Goal: Task Accomplishment & Management: Use online tool/utility

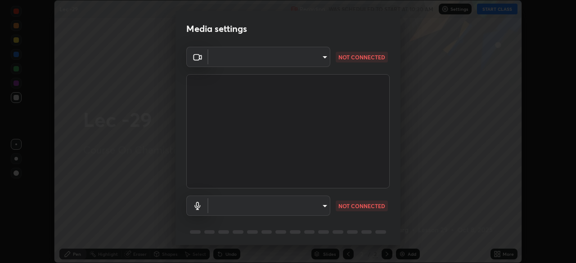
scroll to position [32, 0]
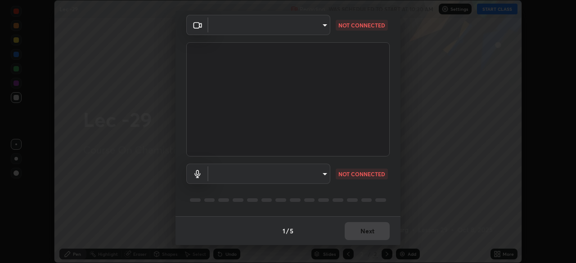
type input "a17bcbb42032d38a161d8b634044fc92f1b5a35c8046609e00d91205918d13dc"
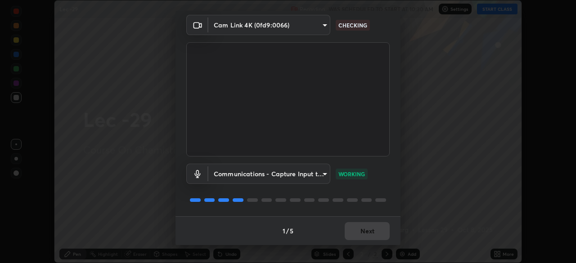
click at [323, 27] on body "Erase all Lec -29 Recording WAS SCHEDULED TO START AT 10:30 AM Settings START C…" at bounding box center [288, 131] width 576 height 263
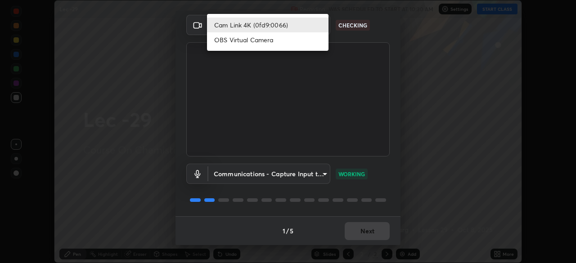
click at [313, 25] on li "Cam Link 4K (0fd9:0066)" at bounding box center [267, 25] width 121 height 15
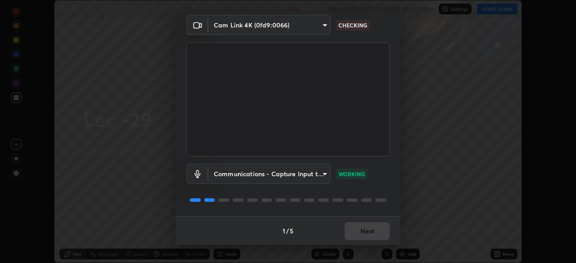
click at [321, 175] on body "Erase all Lec -29 Recording WAS SCHEDULED TO START AT 10:30 AM Settings START C…" at bounding box center [288, 131] width 576 height 263
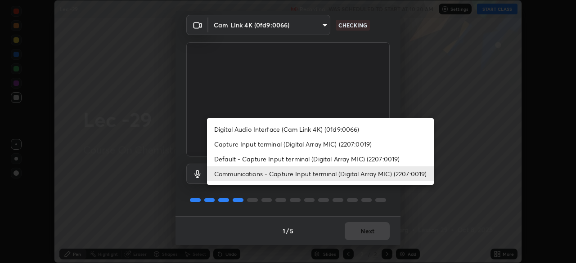
click at [351, 144] on li "Capture Input terminal (Digital Array MIC) (2207:0019)" at bounding box center [320, 144] width 227 height 15
type input "1cc29b596d75b1dd262635970eb99698d3e3396d0a9c24b949a90a571c3e7124"
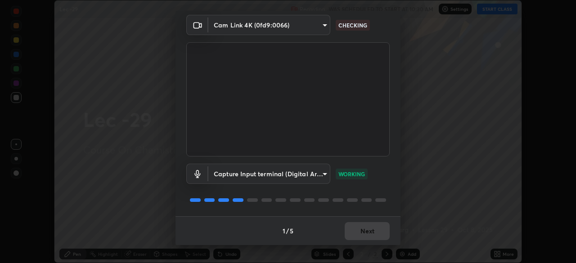
click at [322, 27] on body "Erase all Lec -29 Recording WAS SCHEDULED TO START AT 10:30 AM Settings START C…" at bounding box center [288, 131] width 576 height 263
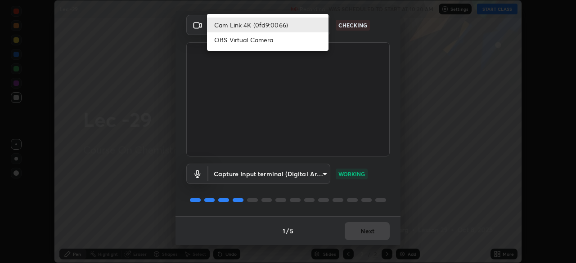
click at [272, 47] on li "OBS Virtual Camera" at bounding box center [267, 39] width 121 height 15
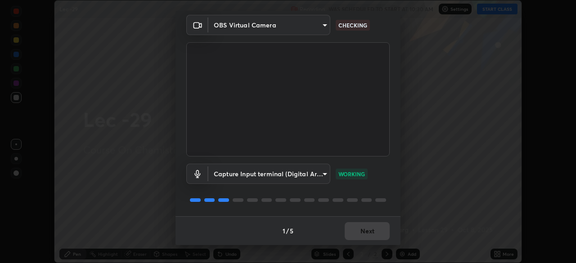
click at [318, 27] on body "Erase all Lec -29 Recording WAS SCHEDULED TO START AT 10:30 AM Settings START C…" at bounding box center [288, 131] width 576 height 263
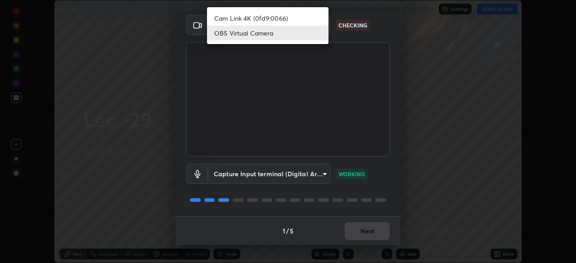
click at [292, 20] on li "Cam Link 4K (0fd9:0066)" at bounding box center [267, 18] width 121 height 15
type input "a17bcbb42032d38a161d8b634044fc92f1b5a35c8046609e00d91205918d13dc"
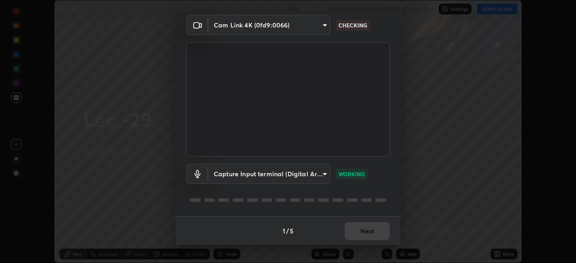
click at [322, 178] on body "Erase all Lec -29 Recording WAS SCHEDULED TO START AT 10:30 AM Settings START C…" at bounding box center [288, 131] width 576 height 263
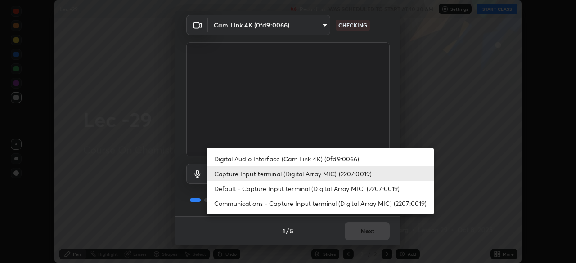
click at [317, 159] on li "Digital Audio Interface (Cam Link 4K) (0fd9:0066)" at bounding box center [320, 159] width 227 height 15
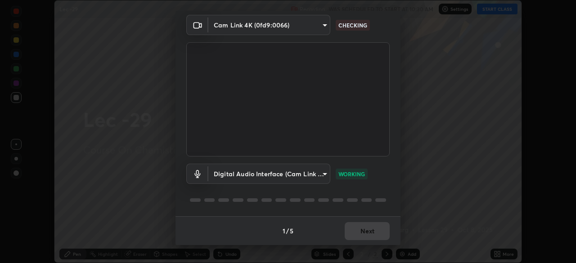
click at [318, 174] on body "Erase all Lec -29 Recording WAS SCHEDULED TO START AT 10:30 AM Settings START C…" at bounding box center [288, 131] width 576 height 263
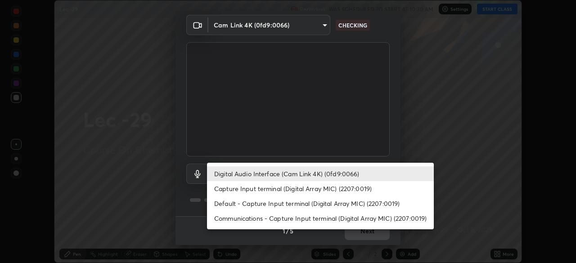
click at [299, 189] on li "Capture Input terminal (Digital Array MIC) (2207:0019)" at bounding box center [320, 188] width 227 height 15
type input "1cc29b596d75b1dd262635970eb99698d3e3396d0a9c24b949a90a571c3e7124"
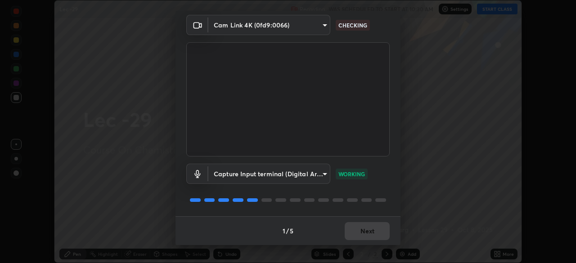
click at [299, 28] on body "Erase all Lec -29 Recording WAS SCHEDULED TO START AT 10:30 AM Settings START C…" at bounding box center [288, 131] width 576 height 263
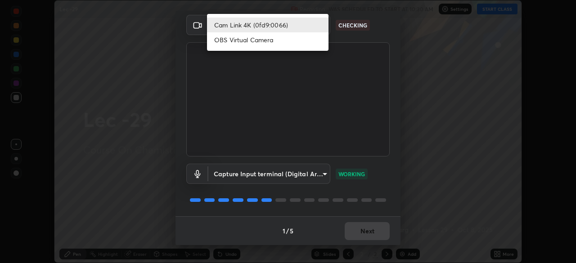
click at [287, 25] on li "Cam Link 4K (0fd9:0066)" at bounding box center [267, 25] width 121 height 15
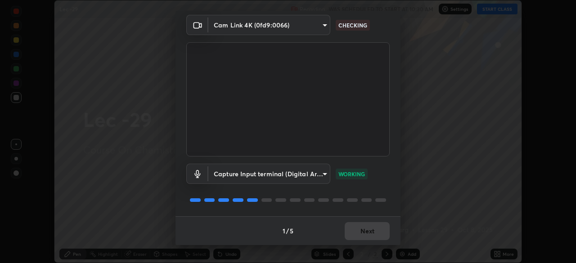
click at [304, 24] on body "Erase all Lec -29 Recording WAS SCHEDULED TO START AT 10:30 AM Settings START C…" at bounding box center [288, 131] width 576 height 263
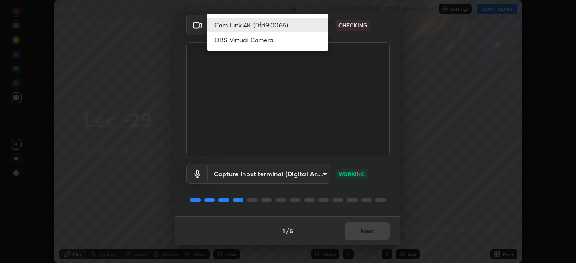
click at [277, 38] on li "OBS Virtual Camera" at bounding box center [267, 39] width 121 height 15
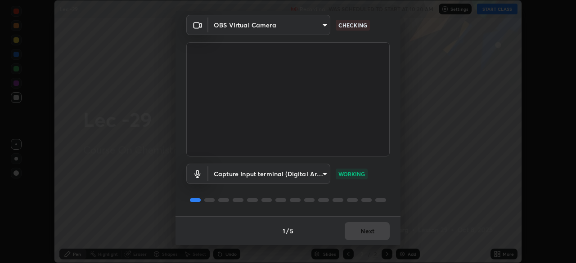
click at [299, 24] on body "Erase all Lec -29 Recording WAS SCHEDULED TO START AT 10:30 AM Settings START C…" at bounding box center [288, 131] width 576 height 263
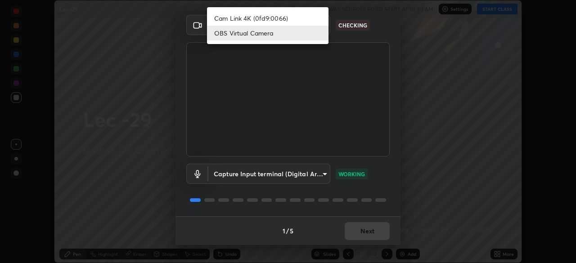
click at [280, 14] on li "Cam Link 4K (0fd9:0066)" at bounding box center [267, 18] width 121 height 15
type input "a17bcbb42032d38a161d8b634044fc92f1b5a35c8046609e00d91205918d13dc"
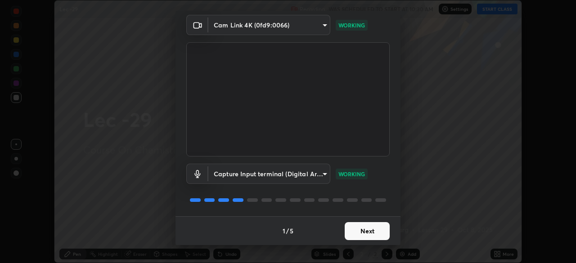
click at [365, 231] on button "Next" at bounding box center [366, 231] width 45 height 18
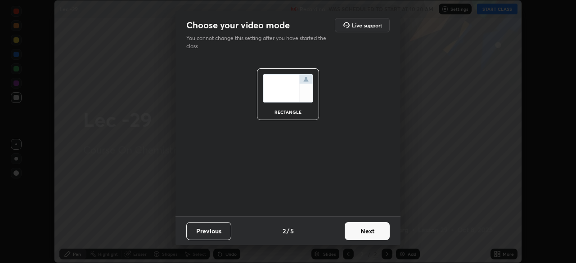
scroll to position [0, 0]
click at [368, 232] on button "Next" at bounding box center [366, 231] width 45 height 18
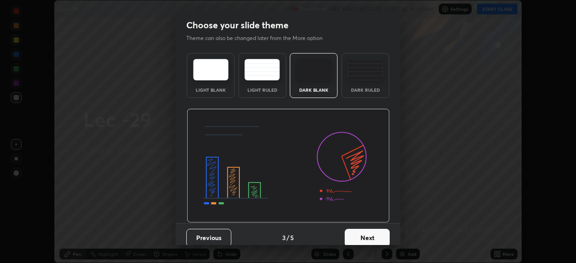
click at [364, 236] on button "Next" at bounding box center [366, 238] width 45 height 18
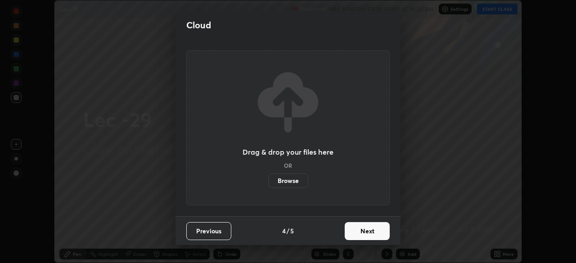
click at [365, 232] on button "Next" at bounding box center [366, 231] width 45 height 18
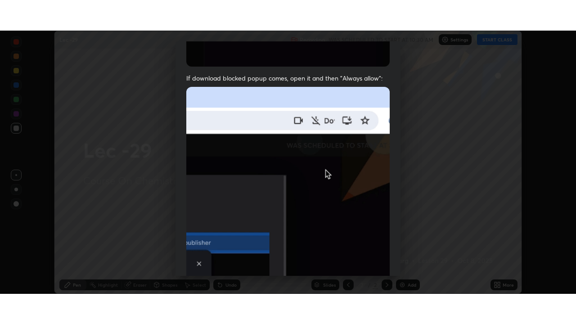
scroll to position [215, 0]
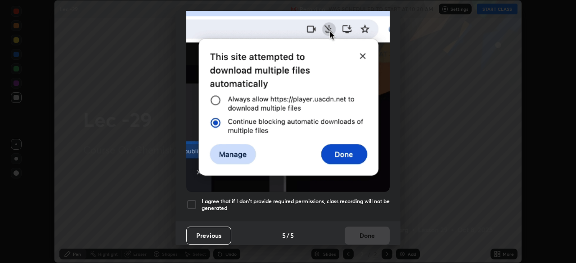
click at [193, 199] on div at bounding box center [191, 204] width 11 height 11
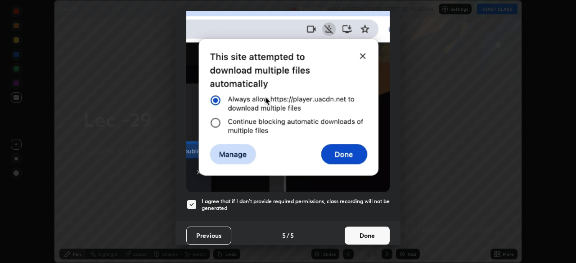
click at [362, 232] on button "Done" at bounding box center [366, 236] width 45 height 18
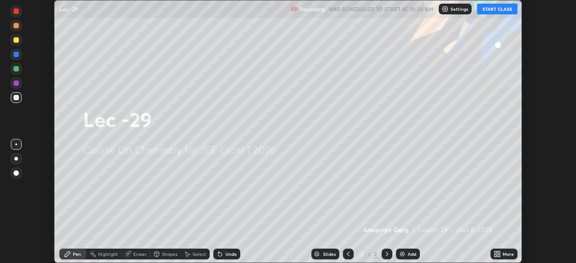
click at [501, 11] on button "START CLASS" at bounding box center [497, 9] width 40 height 11
click at [504, 253] on div "More" at bounding box center [507, 254] width 11 height 4
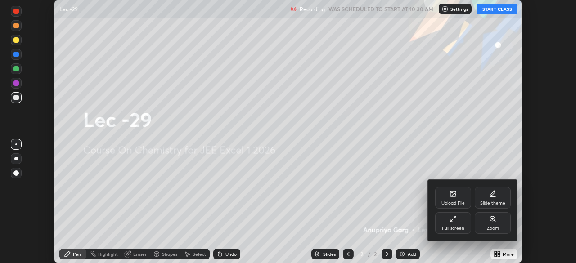
click at [459, 223] on div "Full screen" at bounding box center [453, 223] width 36 height 22
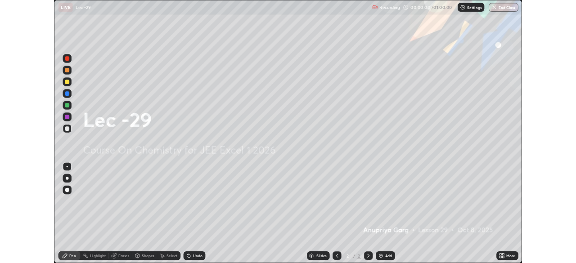
scroll to position [324, 576]
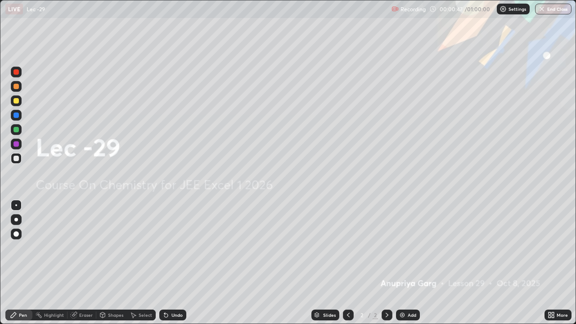
click at [408, 263] on div "Add" at bounding box center [411, 315] width 9 height 4
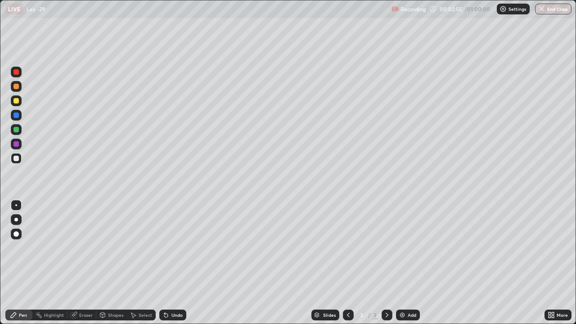
click at [14, 86] on div at bounding box center [15, 86] width 5 height 5
click at [16, 159] on div at bounding box center [15, 158] width 5 height 5
click at [139, 263] on div "Select" at bounding box center [145, 315] width 13 height 4
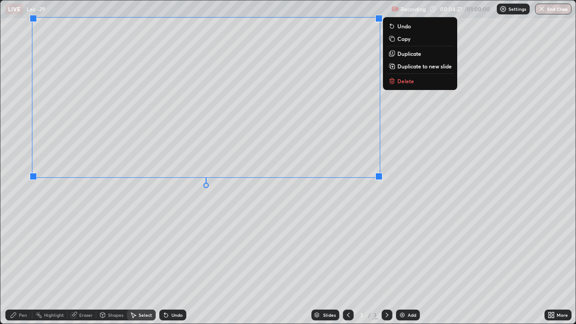
click at [158, 229] on div "0 ° Undo Copy Duplicate Duplicate to new slide Delete" at bounding box center [287, 161] width 575 height 323
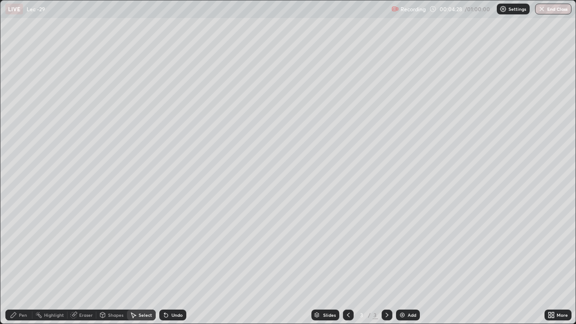
click at [23, 263] on div "Pen" at bounding box center [23, 315] width 8 height 4
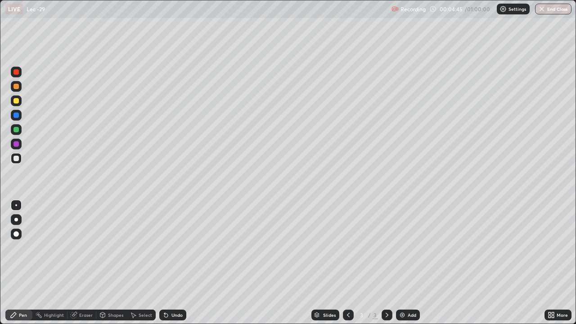
click at [17, 89] on div at bounding box center [16, 86] width 11 height 11
click at [16, 158] on div at bounding box center [15, 158] width 5 height 5
click at [83, 263] on div "Eraser" at bounding box center [85, 315] width 13 height 4
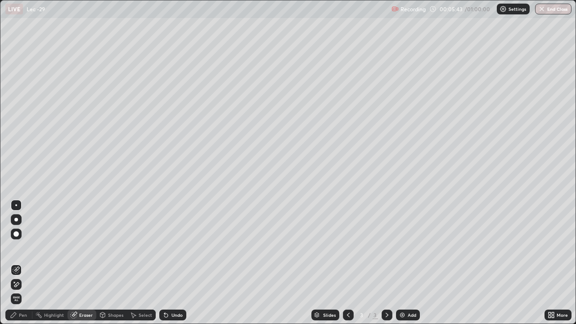
click at [31, 263] on div "Pen" at bounding box center [18, 314] width 27 height 11
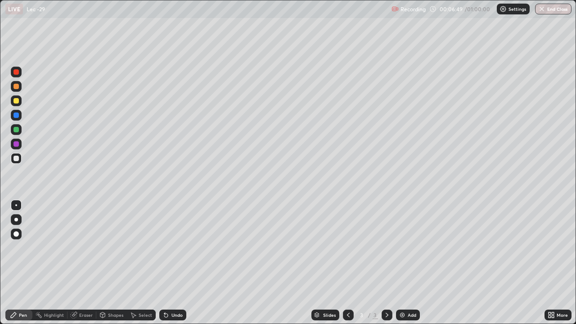
click at [404, 263] on div "Add" at bounding box center [408, 314] width 24 height 11
click at [164, 263] on icon at bounding box center [165, 314] width 7 height 7
click at [168, 263] on div "Undo" at bounding box center [172, 314] width 27 height 11
click at [137, 263] on div "Select" at bounding box center [141, 314] width 29 height 11
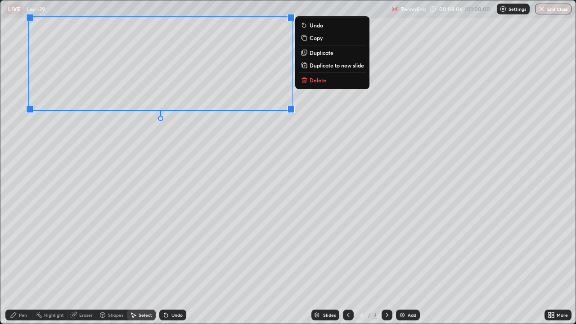
click at [147, 170] on div "0 ° Undo Copy Duplicate Duplicate to new slide Delete" at bounding box center [287, 161] width 575 height 323
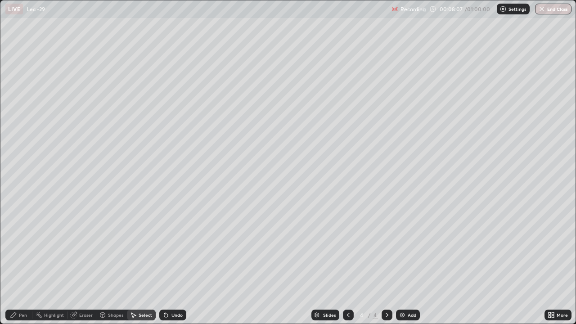
click at [31, 263] on div "Pen" at bounding box center [18, 314] width 27 height 11
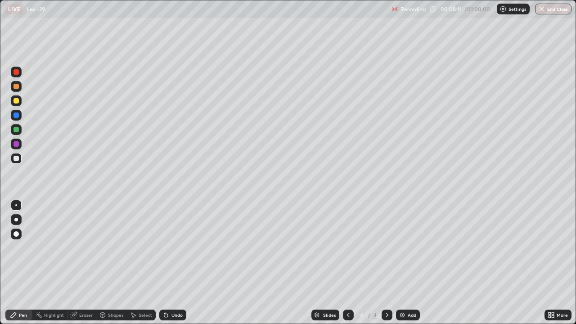
click at [551, 263] on icon at bounding box center [550, 314] width 7 height 7
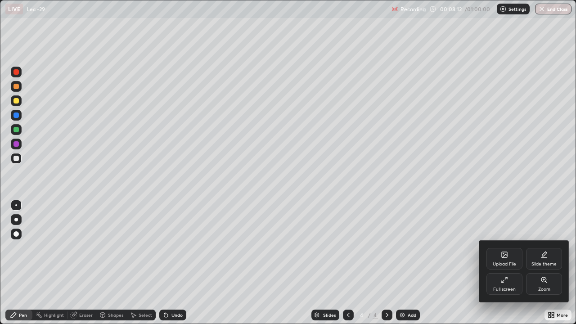
click at [498, 263] on div "Full screen" at bounding box center [504, 284] width 36 height 22
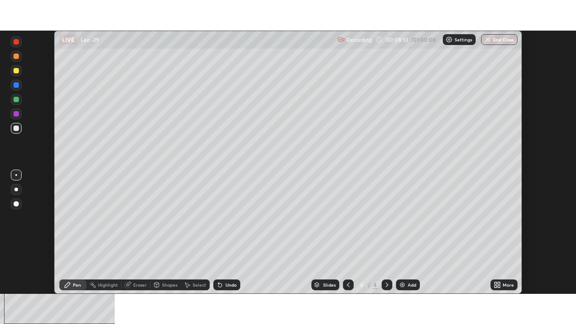
scroll to position [44706, 44394]
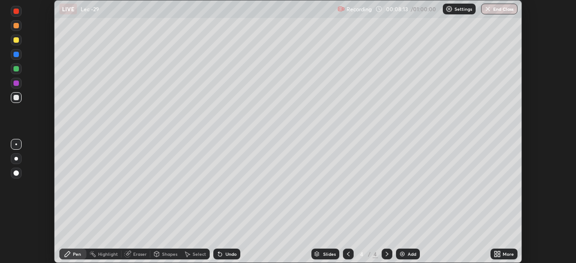
click at [503, 255] on div "More" at bounding box center [507, 254] width 11 height 4
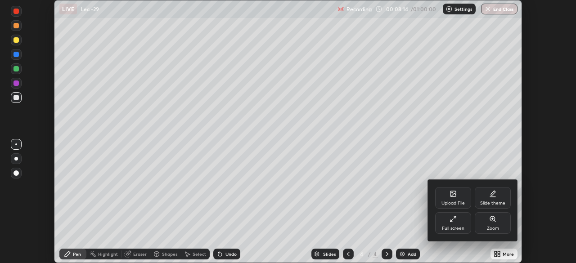
click at [452, 227] on div "Full screen" at bounding box center [453, 228] width 22 height 4
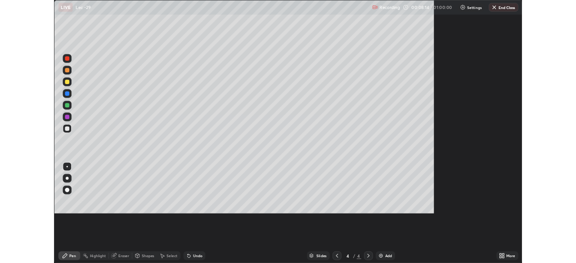
scroll to position [324, 576]
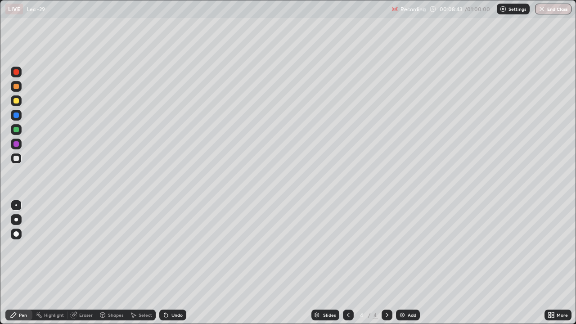
click at [166, 263] on icon at bounding box center [166, 315] width 4 height 4
click at [165, 263] on icon at bounding box center [166, 315] width 4 height 4
click at [167, 263] on icon at bounding box center [165, 314] width 7 height 7
click at [86, 263] on div "Eraser" at bounding box center [85, 315] width 13 height 4
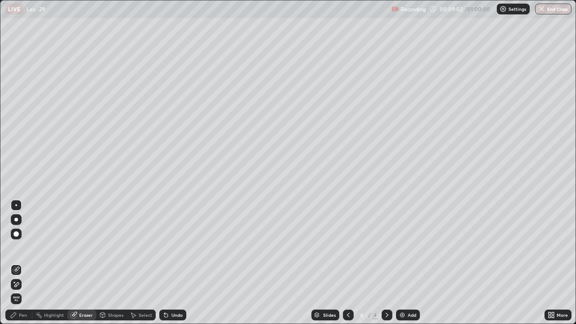
click at [29, 263] on div "Pen" at bounding box center [18, 314] width 27 height 11
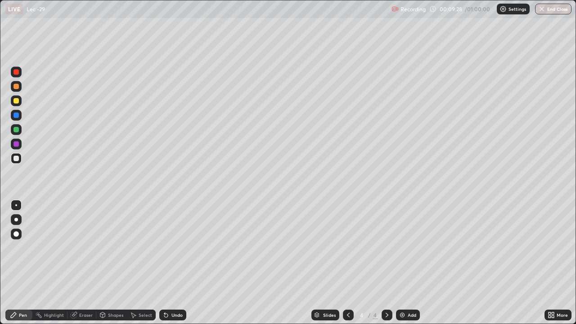
click at [135, 263] on icon at bounding box center [133, 314] width 7 height 7
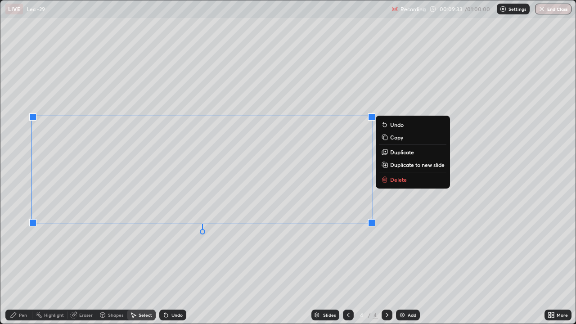
click at [159, 259] on div "0 ° Undo Copy Duplicate Duplicate to new slide Delete" at bounding box center [287, 161] width 575 height 323
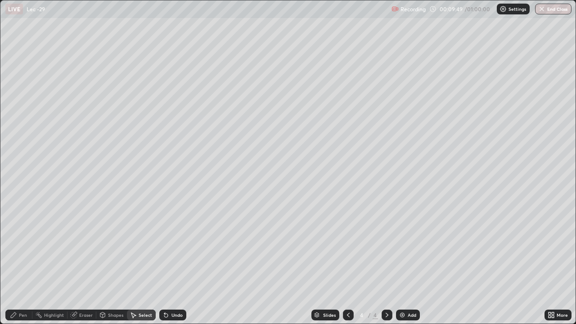
click at [400, 263] on img at bounding box center [401, 314] width 7 height 7
click at [47, 187] on div "0 ° Undo Copy Duplicate Duplicate to new slide Delete" at bounding box center [287, 161] width 575 height 323
click at [29, 263] on div "Pen" at bounding box center [18, 314] width 27 height 11
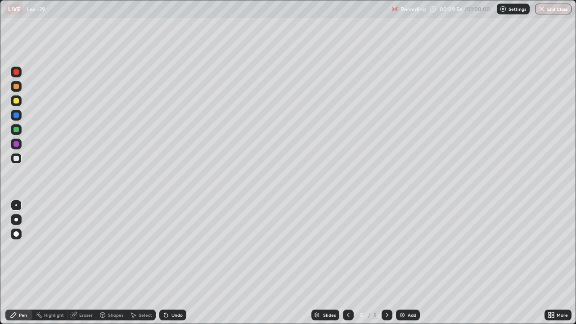
click at [548, 263] on icon at bounding box center [549, 313] width 2 height 2
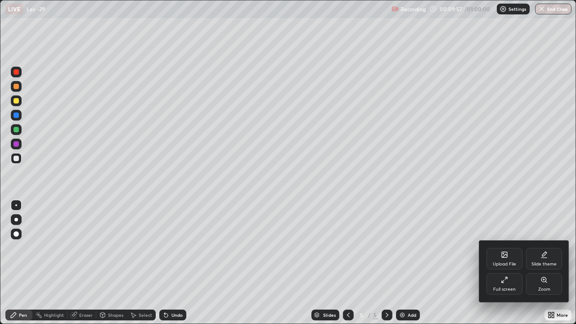
click at [505, 263] on div "Full screen" at bounding box center [504, 284] width 36 height 22
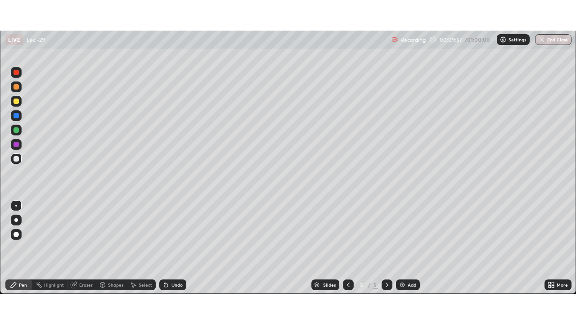
scroll to position [44706, 44394]
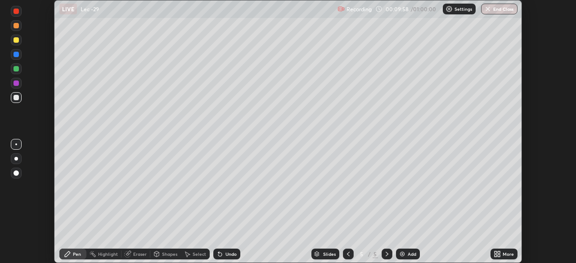
click at [502, 256] on div "More" at bounding box center [503, 254] width 27 height 11
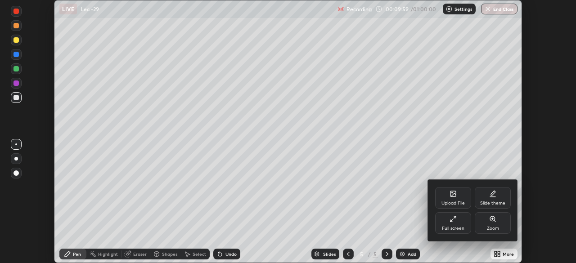
click at [453, 224] on div "Full screen" at bounding box center [453, 223] width 36 height 22
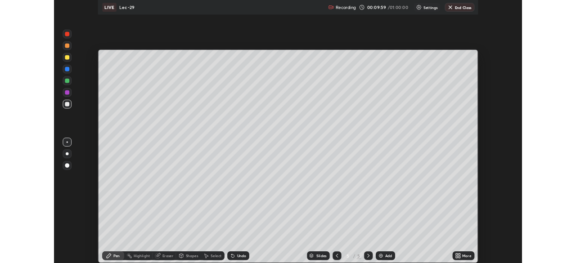
scroll to position [324, 576]
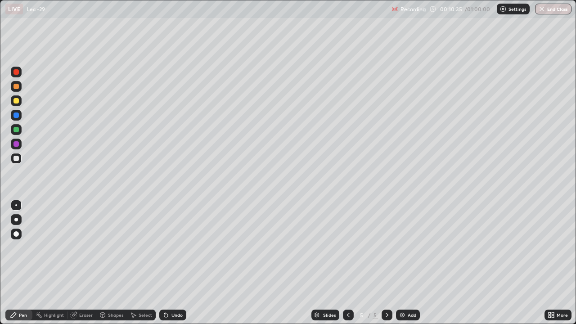
click at [147, 263] on div "Select" at bounding box center [145, 315] width 13 height 4
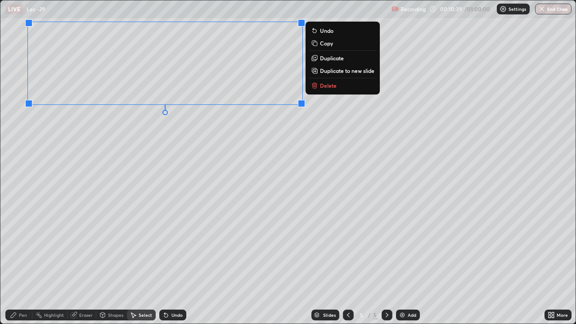
click at [185, 160] on div "0 ° Undo Copy Duplicate Duplicate to new slide Delete" at bounding box center [287, 161] width 575 height 323
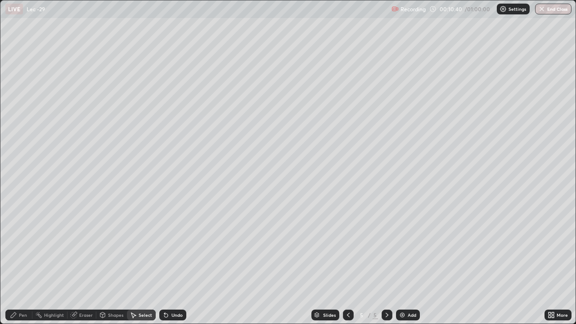
click at [30, 263] on div "Pen" at bounding box center [18, 314] width 27 height 11
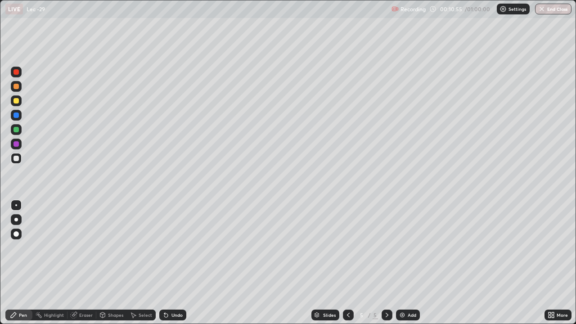
click at [550, 263] on icon at bounding box center [550, 314] width 7 height 7
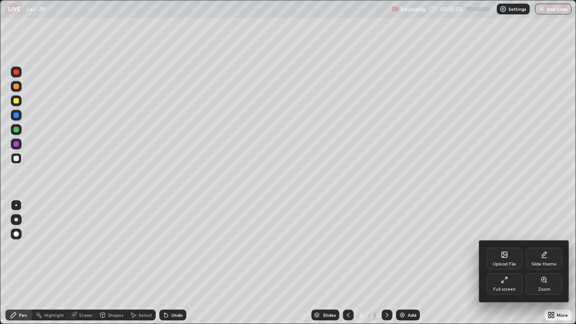
click at [506, 263] on div "Full screen" at bounding box center [504, 284] width 36 height 22
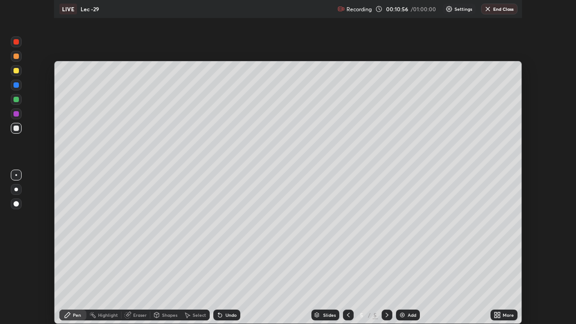
scroll to position [44706, 44394]
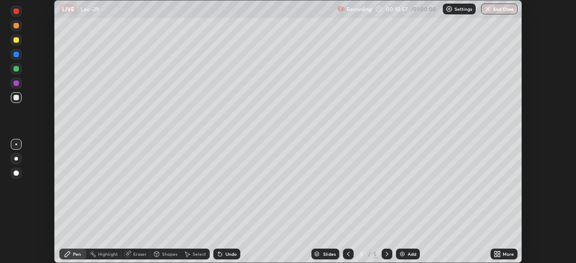
click at [497, 254] on icon at bounding box center [496, 253] width 7 height 7
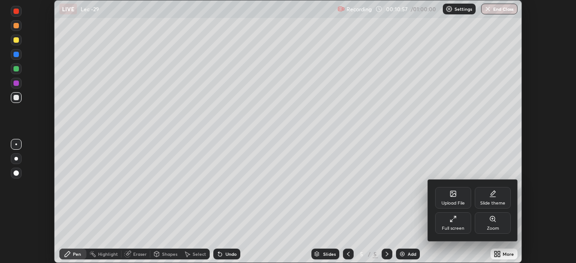
click at [451, 228] on div "Full screen" at bounding box center [453, 228] width 22 height 4
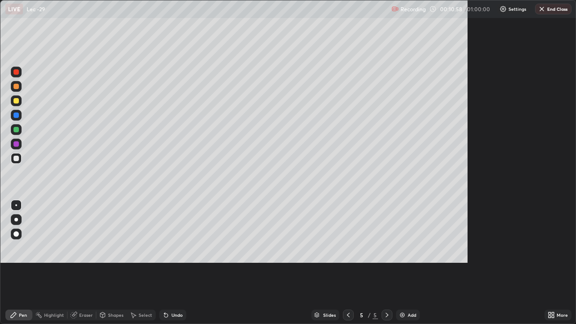
scroll to position [324, 576]
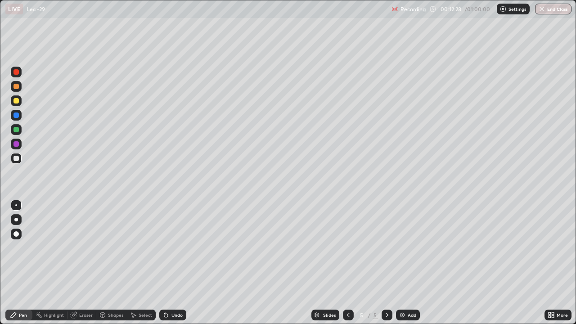
click at [84, 263] on div "Eraser" at bounding box center [85, 315] width 13 height 4
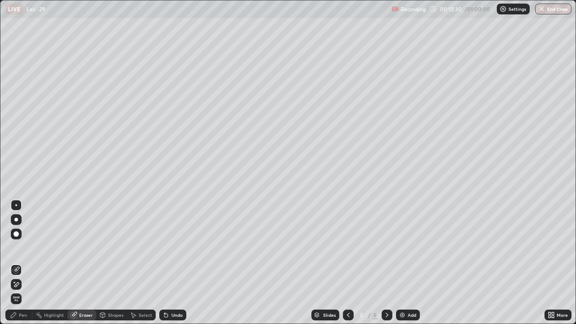
click at [31, 263] on div "Pen" at bounding box center [18, 314] width 27 height 11
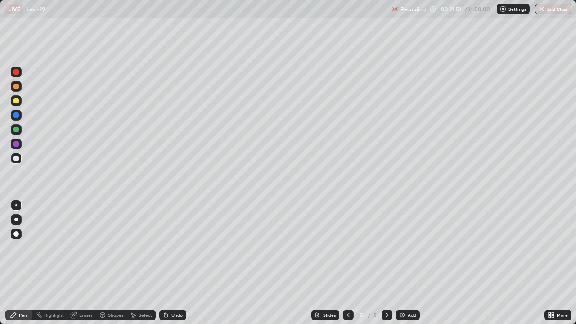
click at [406, 263] on div "Add" at bounding box center [408, 314] width 24 height 11
click at [553, 9] on button "End Class" at bounding box center [553, 9] width 36 height 11
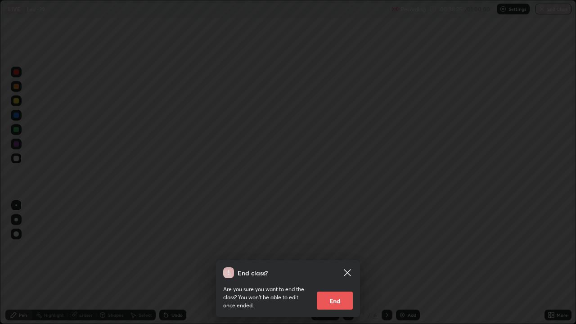
click at [333, 263] on button "End" at bounding box center [335, 300] width 36 height 18
